Goal: Check status: Check status

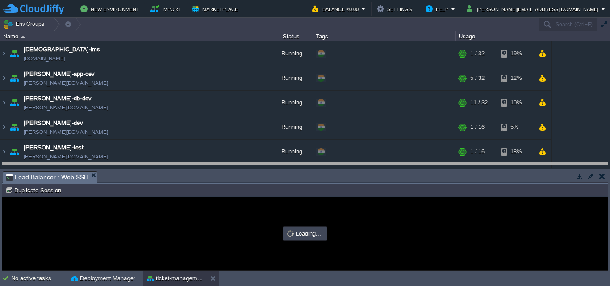
scroll to position [755, 0]
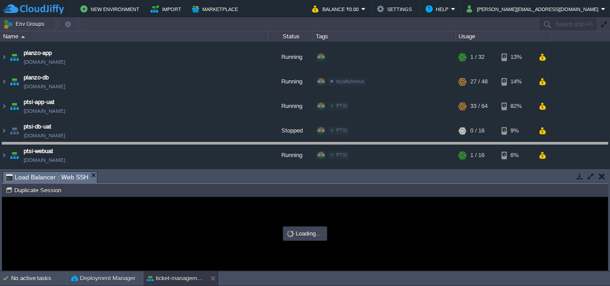
drag, startPoint x: 0, startPoint y: 0, endPoint x: 279, endPoint y: 150, distance: 317.1
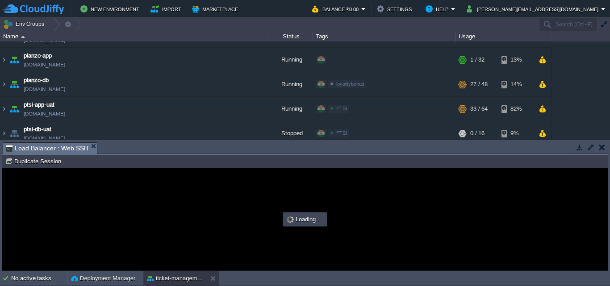
scroll to position [0, 0]
type input "#000000"
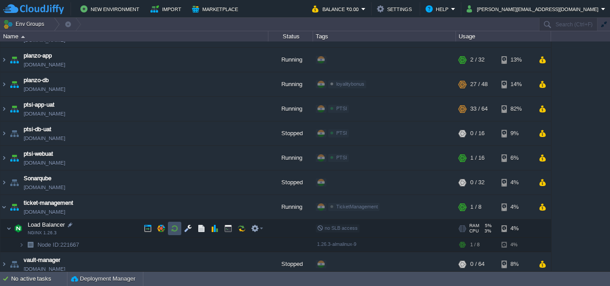
click at [172, 233] on button "button" at bounding box center [175, 229] width 8 height 8
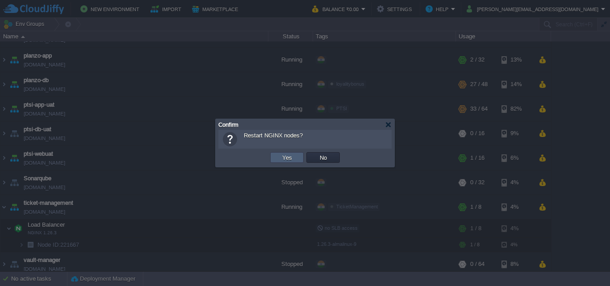
click at [283, 160] on button "Yes" at bounding box center [287, 158] width 15 height 8
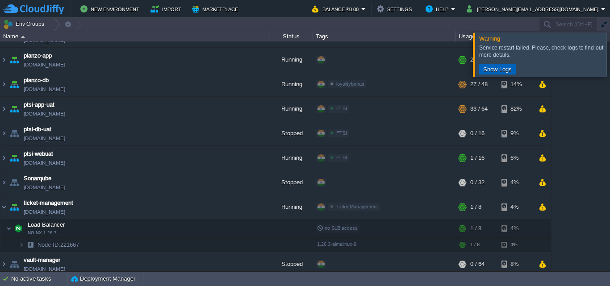
click at [493, 68] on button "Show Logs" at bounding box center [497, 69] width 34 height 8
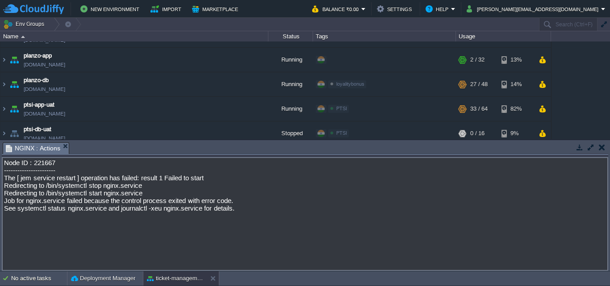
click at [64, 149] on em "NGINX : Actions" at bounding box center [37, 148] width 63 height 11
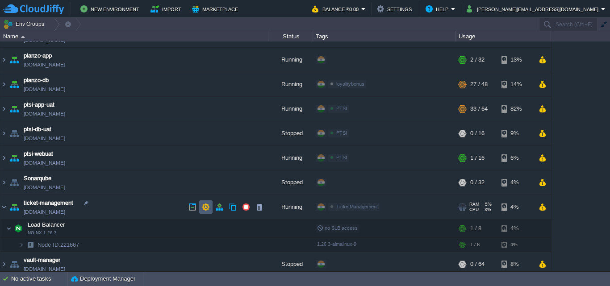
click at [204, 205] on button "button" at bounding box center [206, 207] width 8 height 8
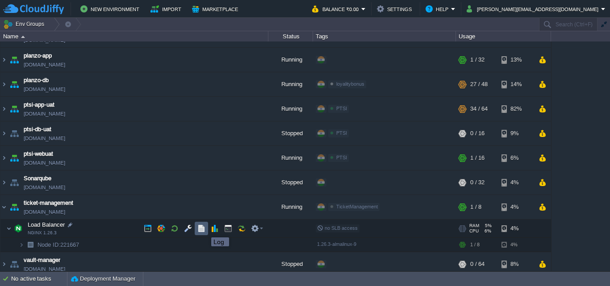
click at [205, 230] on button "button" at bounding box center [201, 229] width 8 height 8
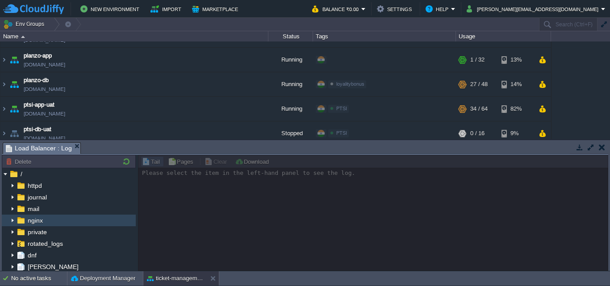
click at [13, 221] on img at bounding box center [12, 221] width 7 height 12
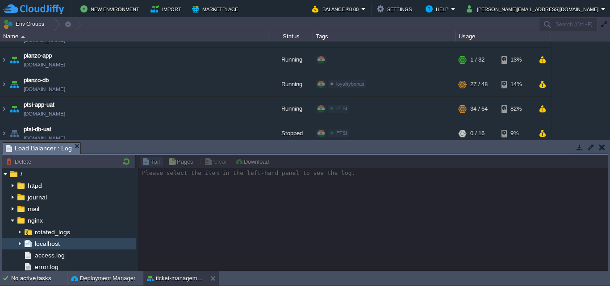
scroll to position [45, 0]
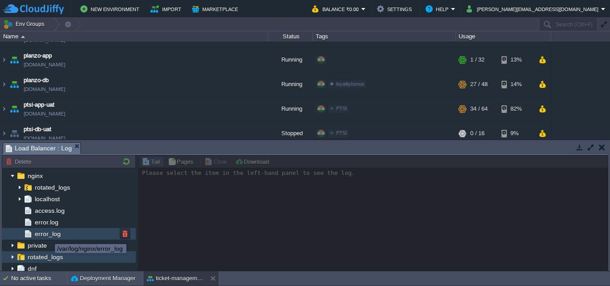
click at [48, 236] on span "error_log" at bounding box center [47, 234] width 29 height 8
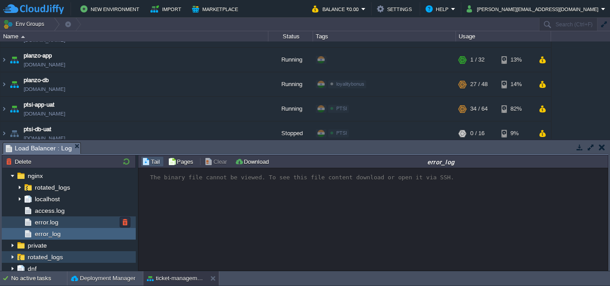
click at [51, 222] on span "error.log" at bounding box center [46, 222] width 27 height 8
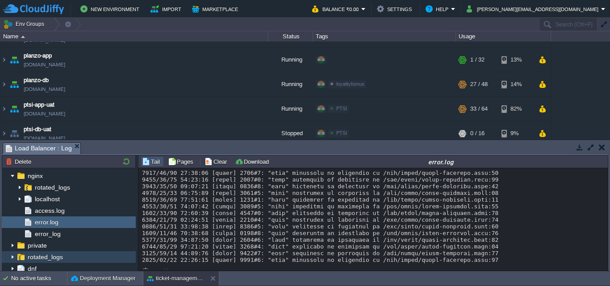
scroll to position [140, 0]
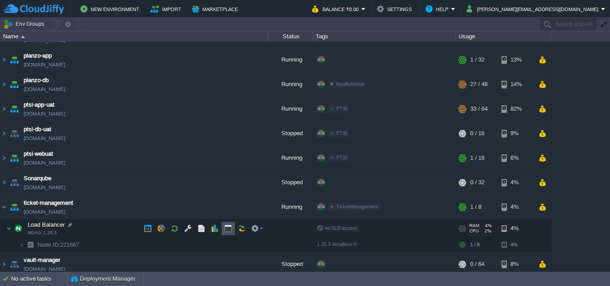
click at [230, 229] on button "button" at bounding box center [228, 229] width 8 height 8
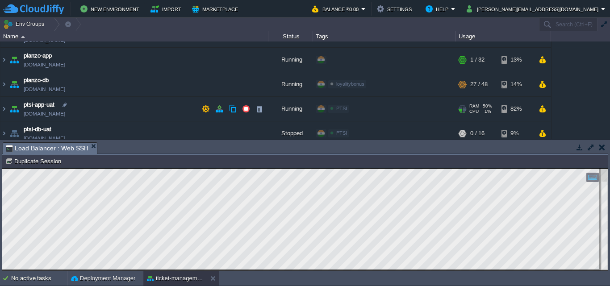
scroll to position [890, 0]
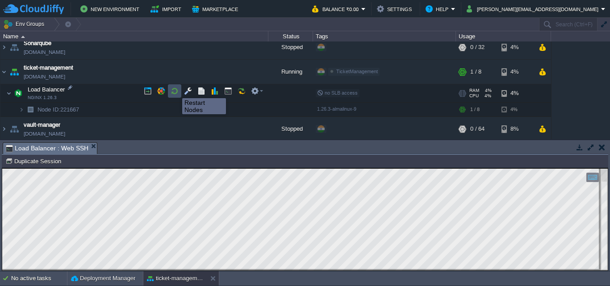
click at [175, 90] on button "button" at bounding box center [175, 91] width 8 height 8
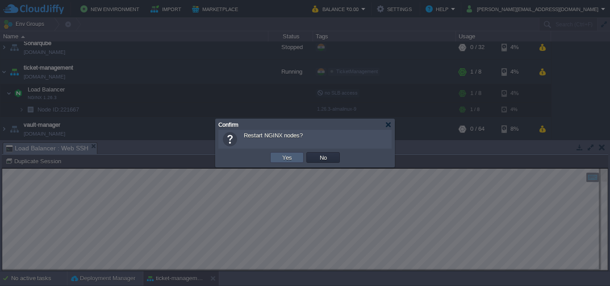
click at [285, 159] on button "Yes" at bounding box center [287, 158] width 15 height 8
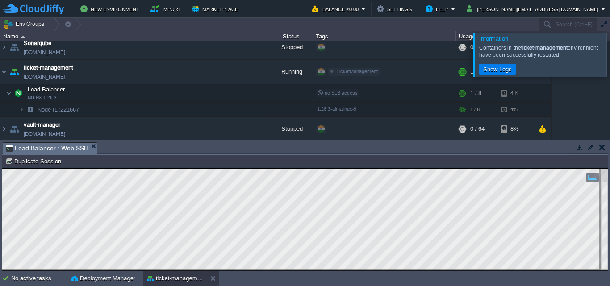
click at [610, 54] on div at bounding box center [621, 55] width 0 height 44
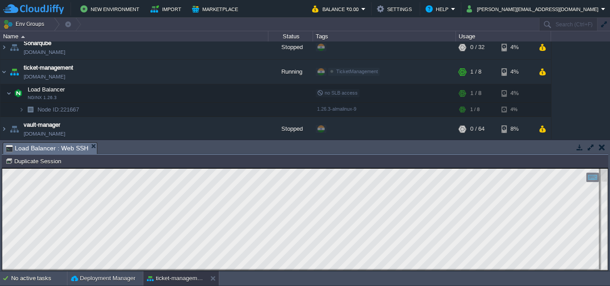
click at [87, 145] on em "Load Balancer : Web SSH" at bounding box center [51, 148] width 91 height 11
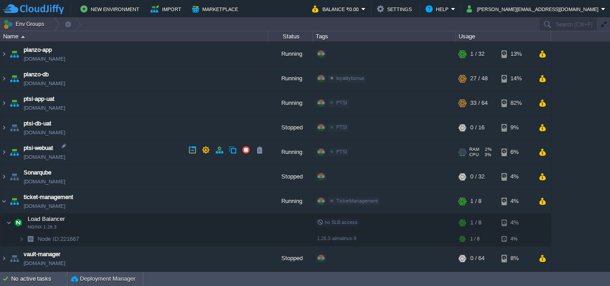
scroll to position [759, 0]
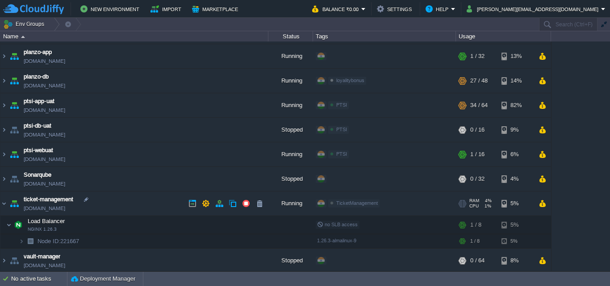
click at [65, 209] on link "[DOMAIN_NAME]" at bounding box center [45, 208] width 42 height 9
